Goal: Task Accomplishment & Management: Manage account settings

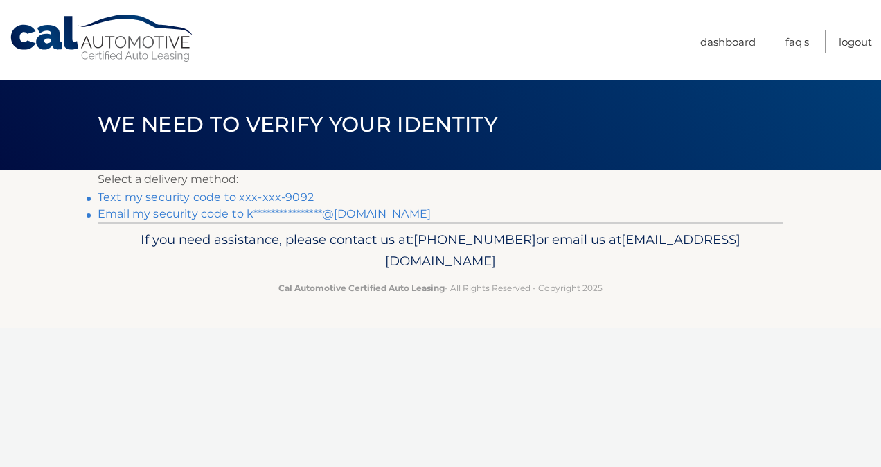
click at [216, 201] on link "Text my security code to xxx-xxx-9092" at bounding box center [206, 197] width 216 height 13
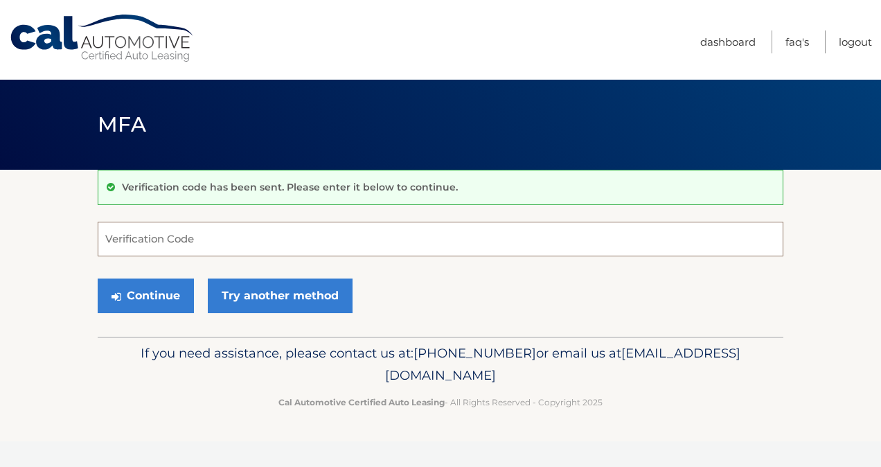
click at [240, 242] on input "Verification Code" at bounding box center [441, 239] width 686 height 35
type input "690648"
click at [98, 279] on button "Continue" at bounding box center [146, 296] width 96 height 35
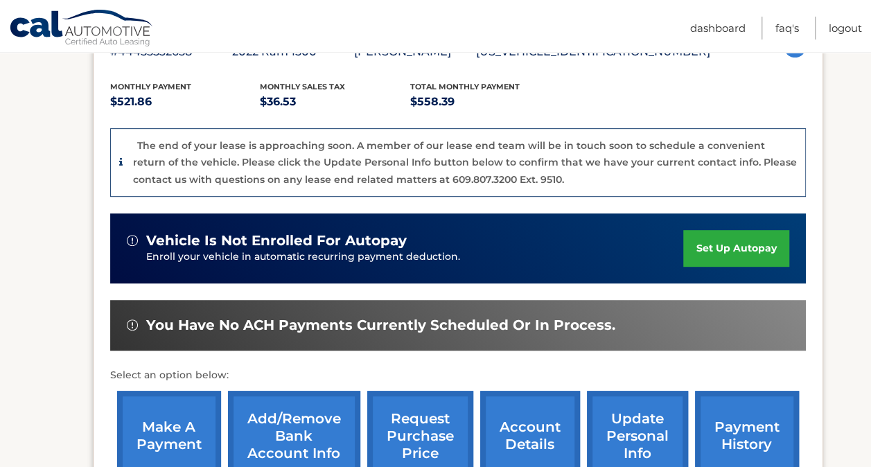
scroll to position [346, 0]
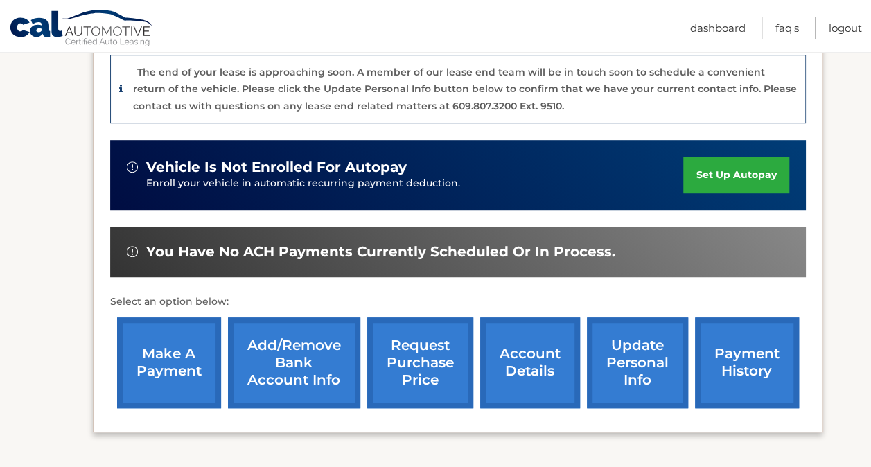
click at [430, 357] on link "request purchase price" at bounding box center [420, 362] width 106 height 91
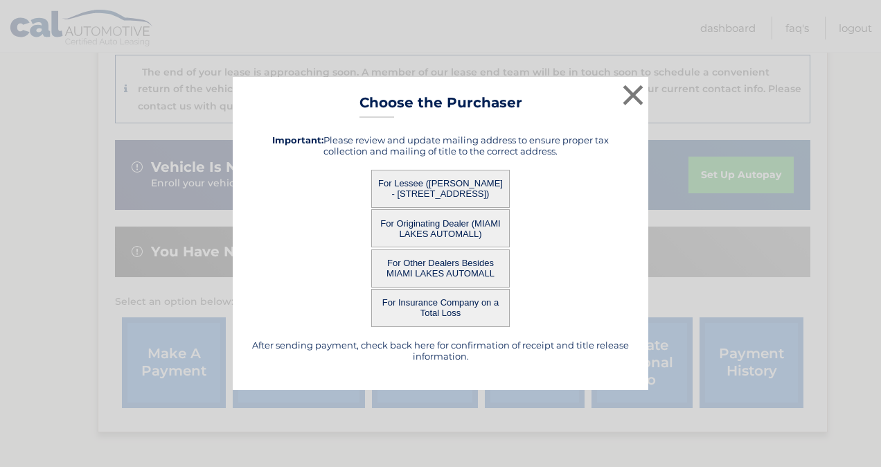
click at [453, 184] on button "For Lessee (KEVIN STRINGER - 471 NW 156th Ln, , Pembroke Pines, FL 33028)" at bounding box center [440, 189] width 139 height 38
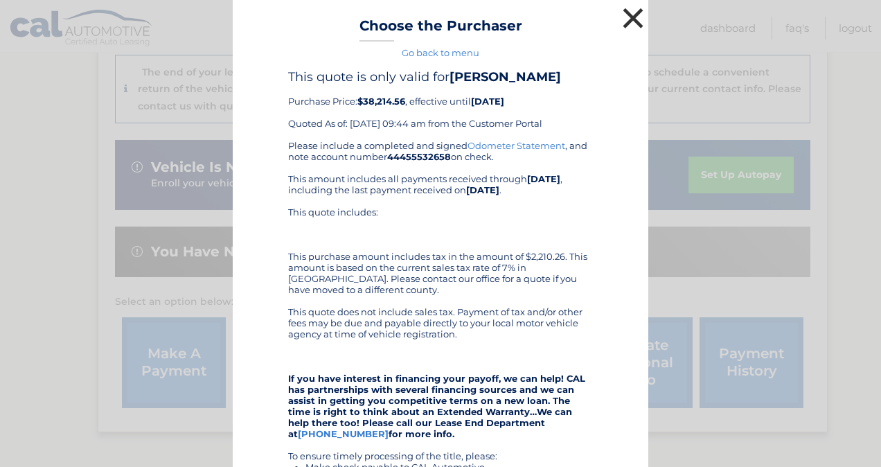
click at [633, 28] on button "×" at bounding box center [633, 18] width 28 height 28
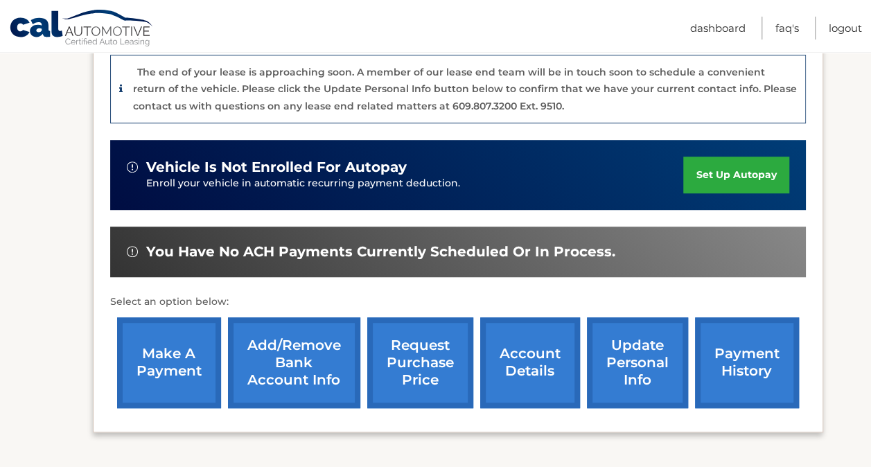
click at [439, 383] on link "request purchase price" at bounding box center [420, 362] width 106 height 91
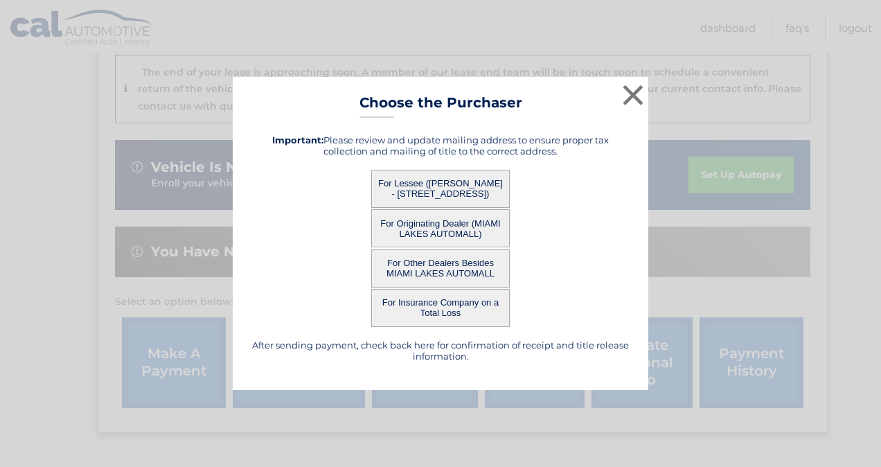
click at [457, 263] on button "For Other Dealers Besides MIAMI LAKES AUTOMALL" at bounding box center [440, 268] width 139 height 38
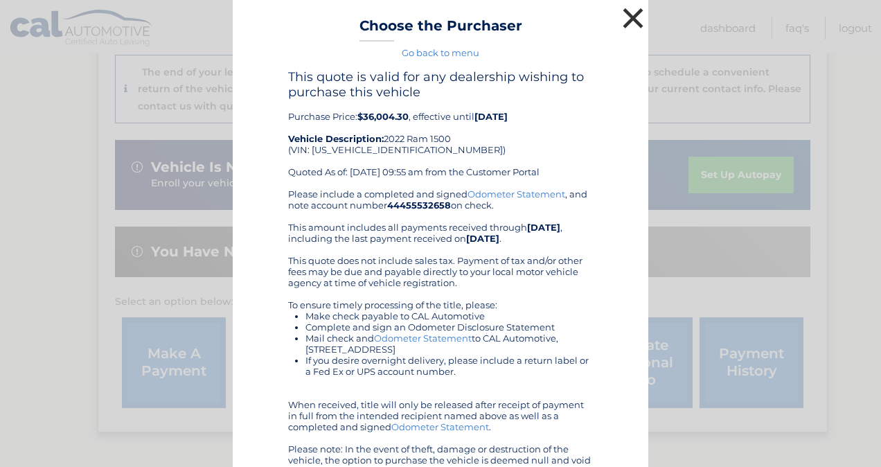
click at [630, 23] on button "×" at bounding box center [633, 18] width 28 height 28
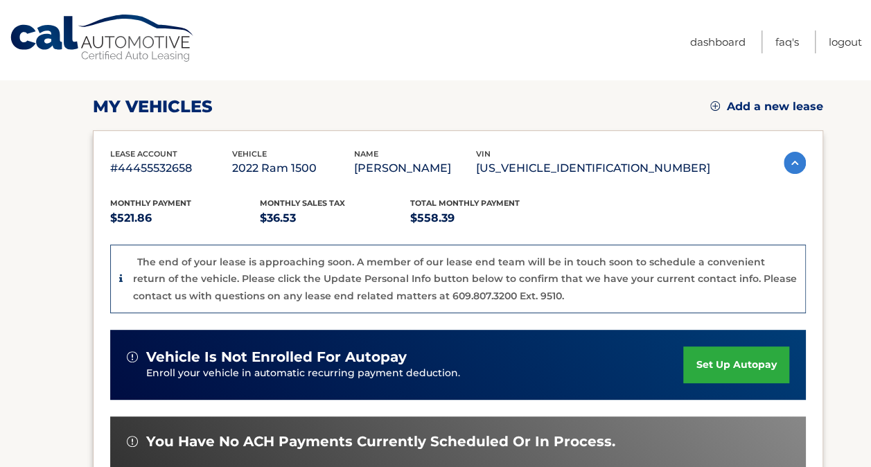
scroll to position [0, 0]
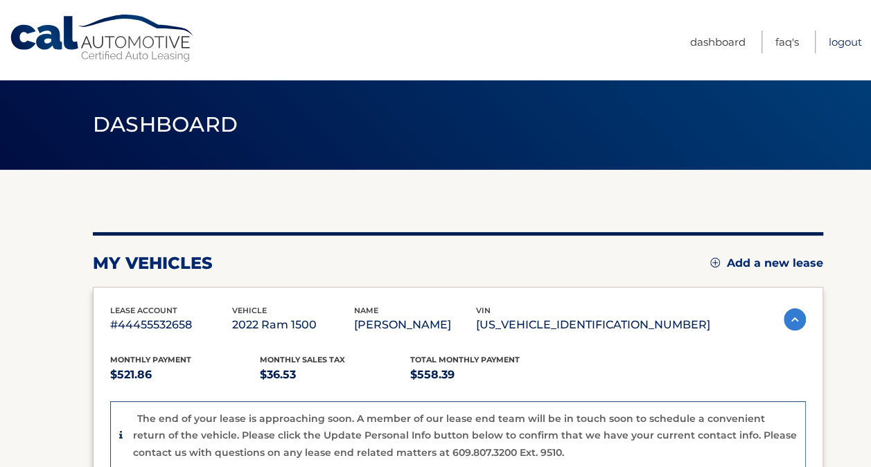
click at [851, 39] on link "Logout" at bounding box center [845, 41] width 33 height 23
